Goal: Navigation & Orientation: Understand site structure

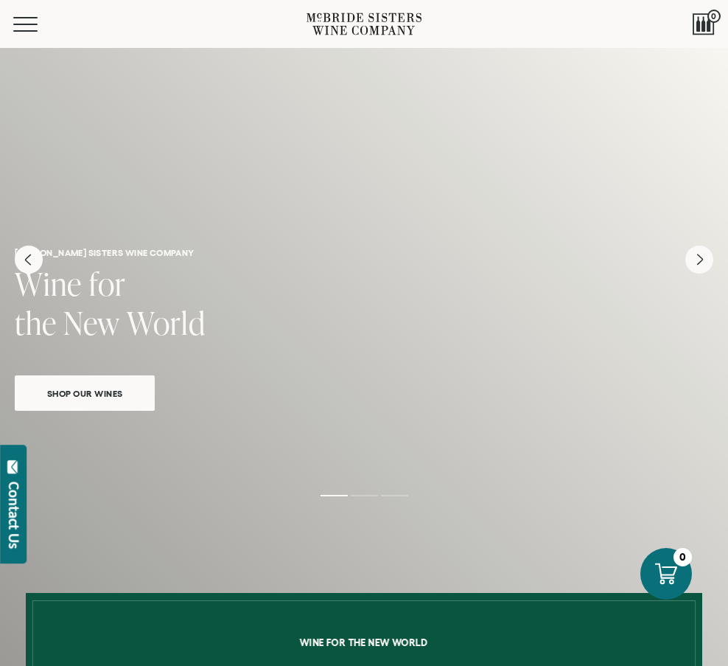
click at [20, 35] on div "Menu" at bounding box center [159, 24] width 293 height 48
click at [22, 24] on span "Mobile Menu Trigger" at bounding box center [28, 24] width 31 height 1
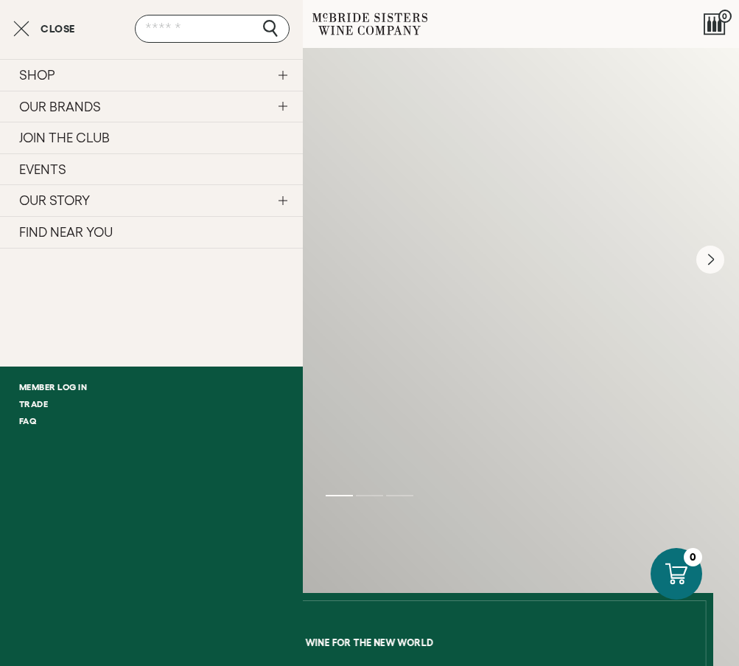
click at [47, 105] on link "OUR BRANDS" at bounding box center [151, 107] width 303 height 32
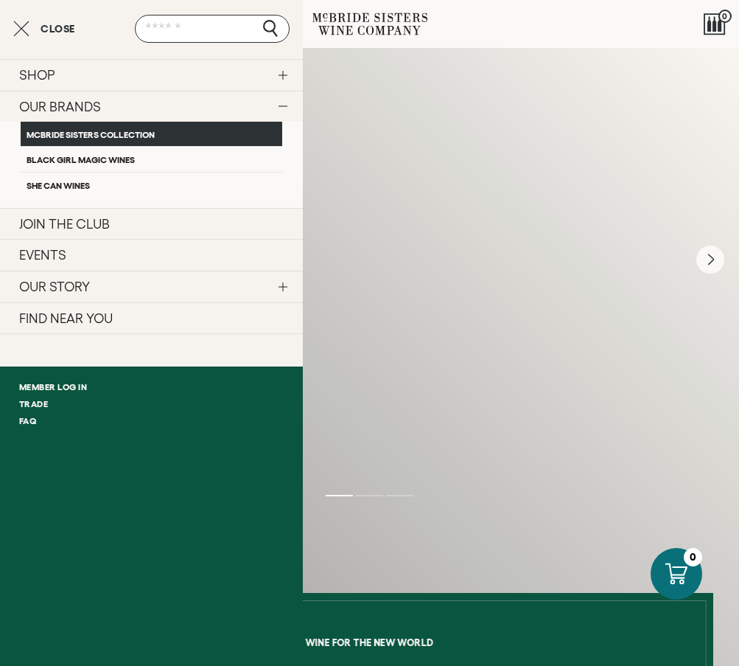
click at [49, 134] on link "McBride Sisters Collection" at bounding box center [152, 134] width 262 height 24
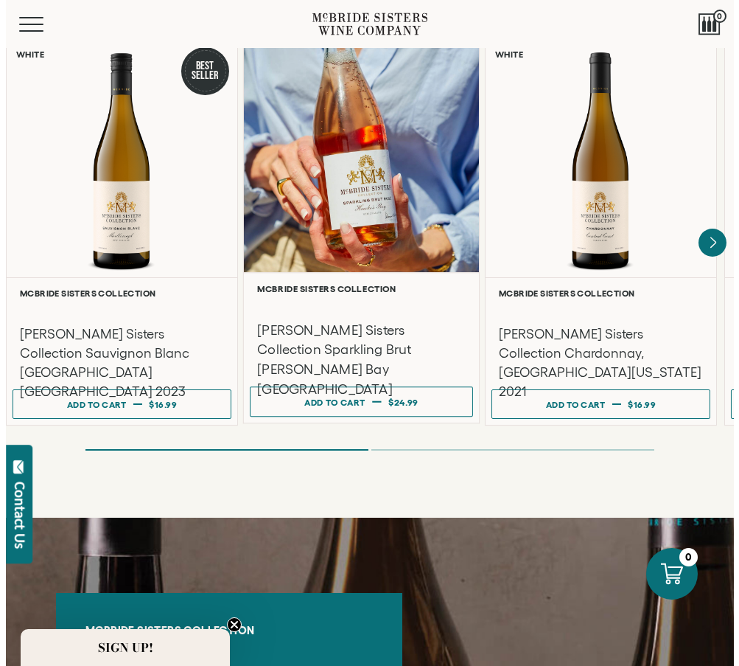
scroll to position [1327, 0]
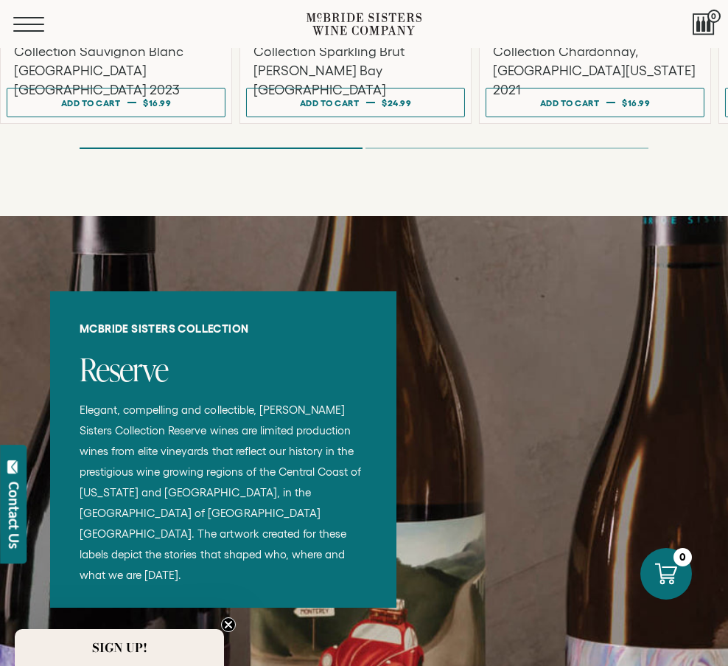
click at [30, 27] on button "Menu" at bounding box center [39, 24] width 53 height 15
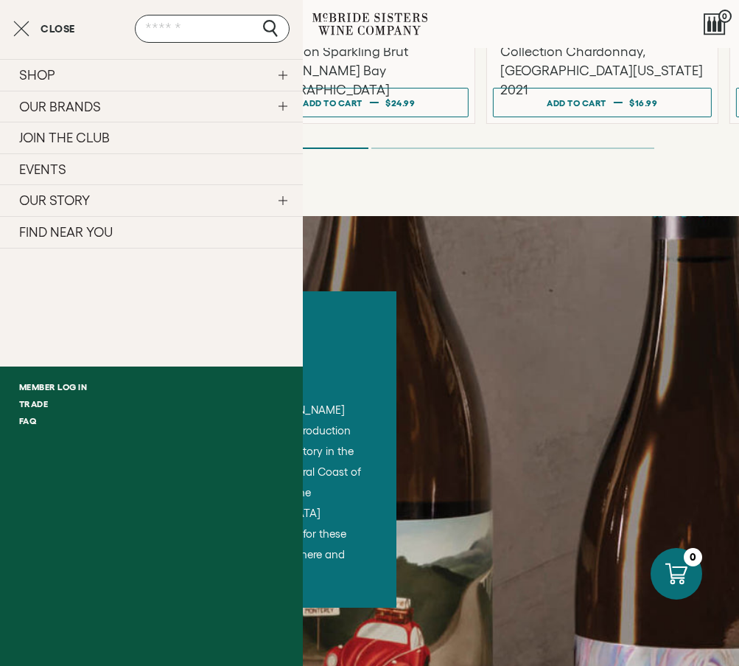
click at [67, 105] on link "OUR BRANDS" at bounding box center [151, 107] width 303 height 32
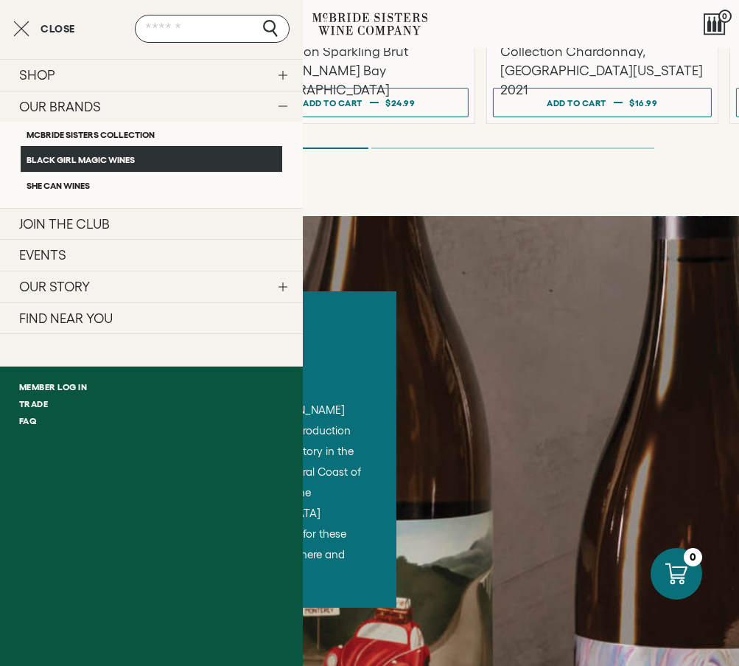
click at [56, 167] on link "Black Girl Magic Wines" at bounding box center [152, 158] width 262 height 25
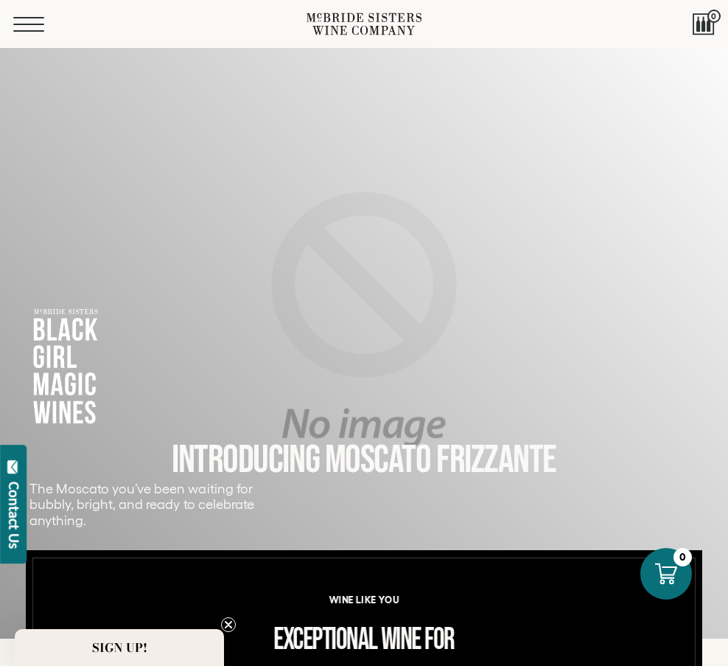
click at [24, 27] on button "Menu" at bounding box center [39, 24] width 53 height 15
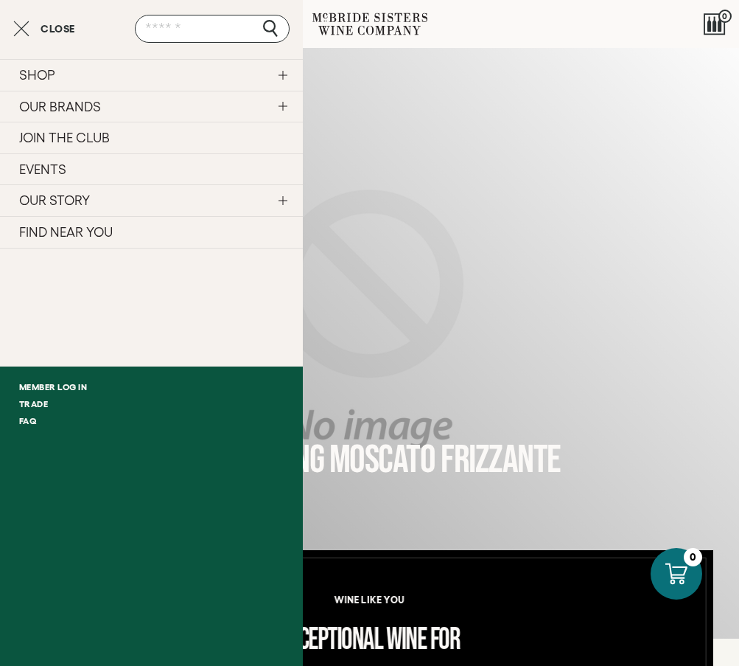
click at [58, 105] on link "OUR BRANDS" at bounding box center [151, 107] width 303 height 32
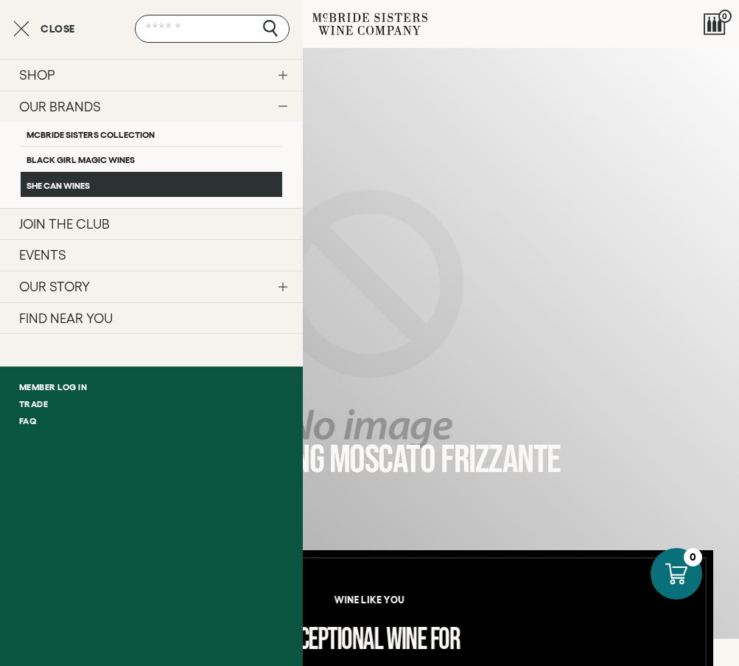
click at [56, 188] on link "SHE CAN Wines" at bounding box center [152, 184] width 262 height 25
